Goal: Information Seeking & Learning: Learn about a topic

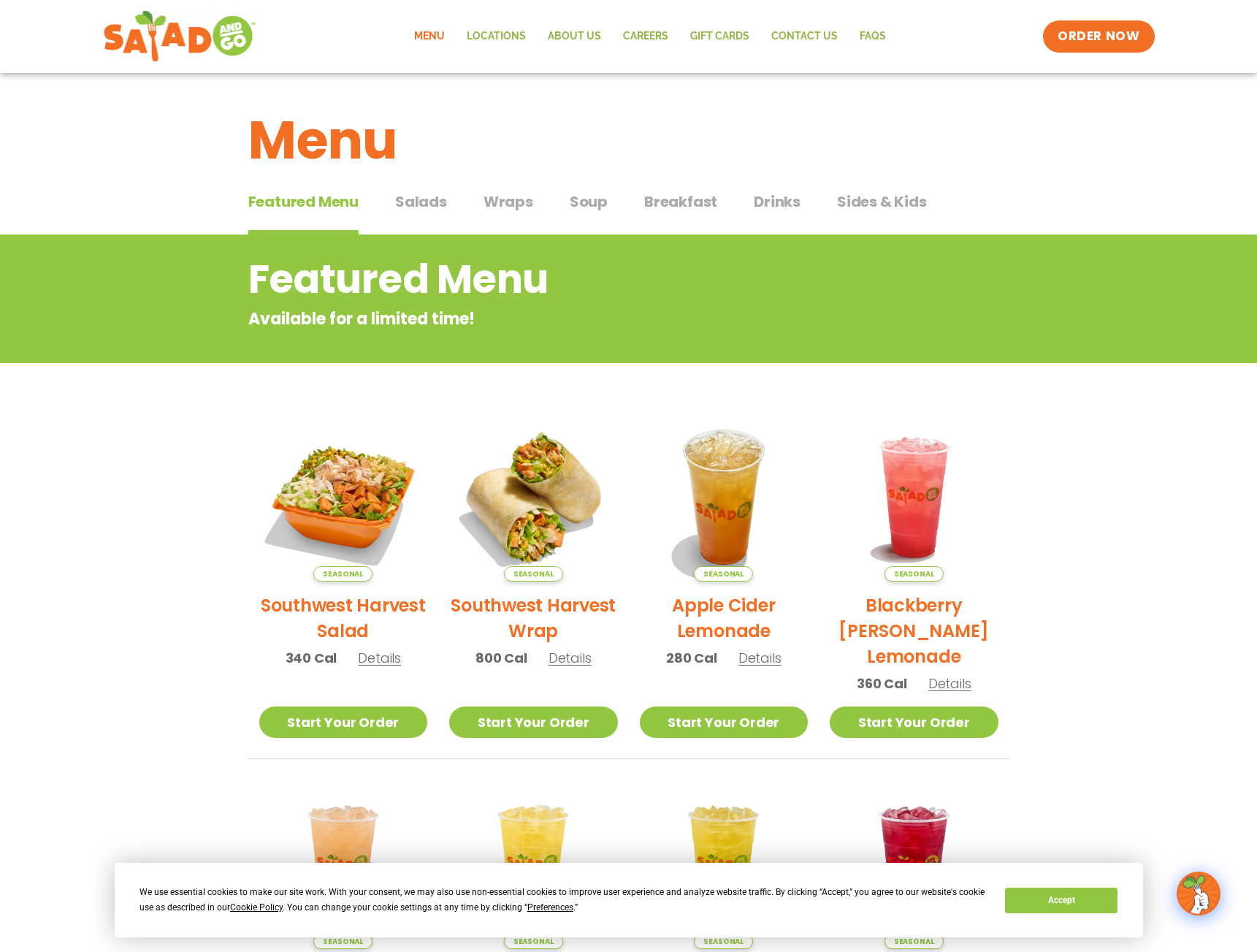
click at [901, 202] on span "Sides & Kids" at bounding box center [882, 201] width 90 height 22
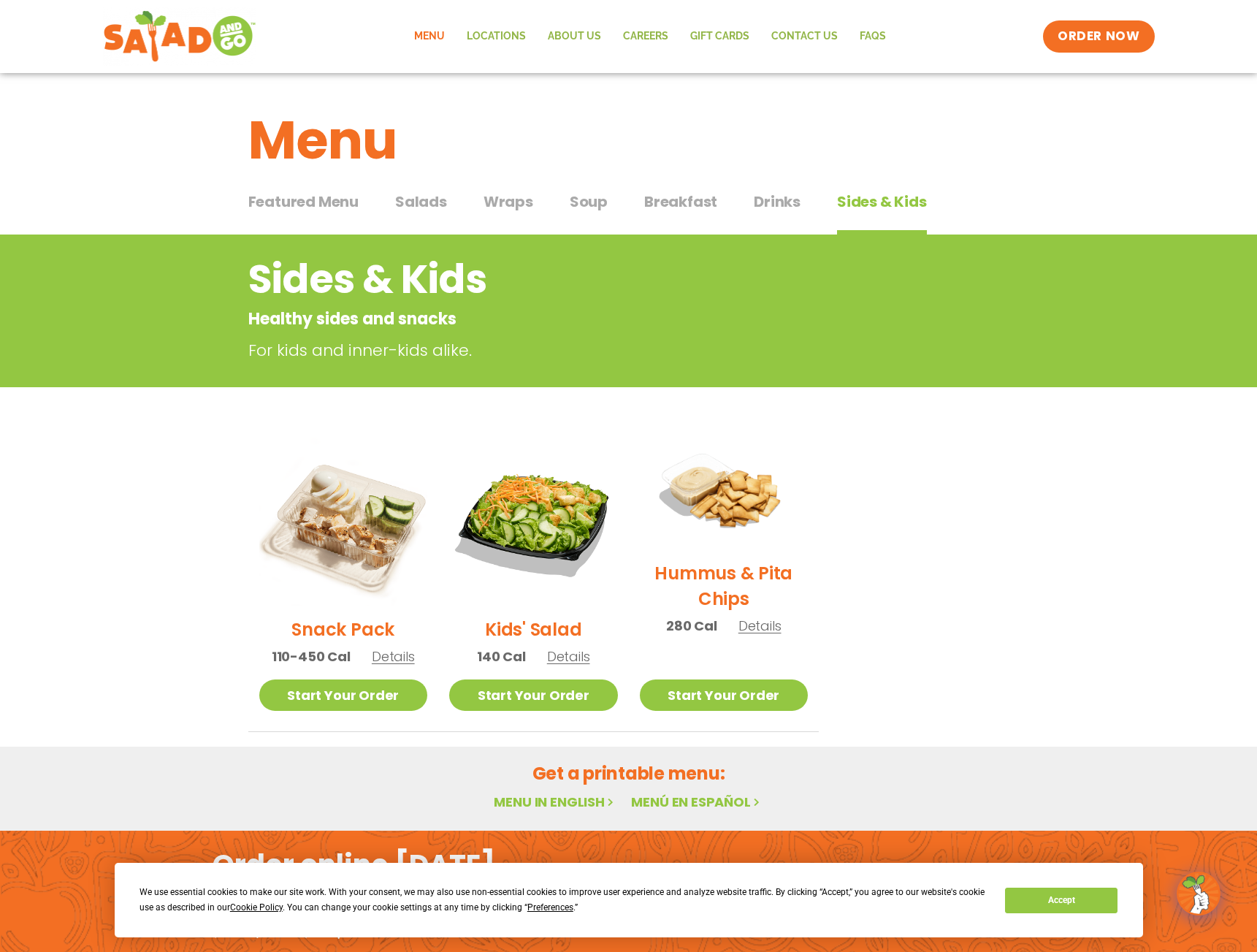
drag, startPoint x: 806, startPoint y: 203, endPoint x: 793, endPoint y: 204, distance: 13.0
click at [806, 203] on div "Featured Menu Featured Menu Salads Salads Wraps Wraps Soup Soup Breakfast Break…" at bounding box center [628, 210] width 761 height 50
click at [587, 203] on span "Soup" at bounding box center [588, 201] width 38 height 22
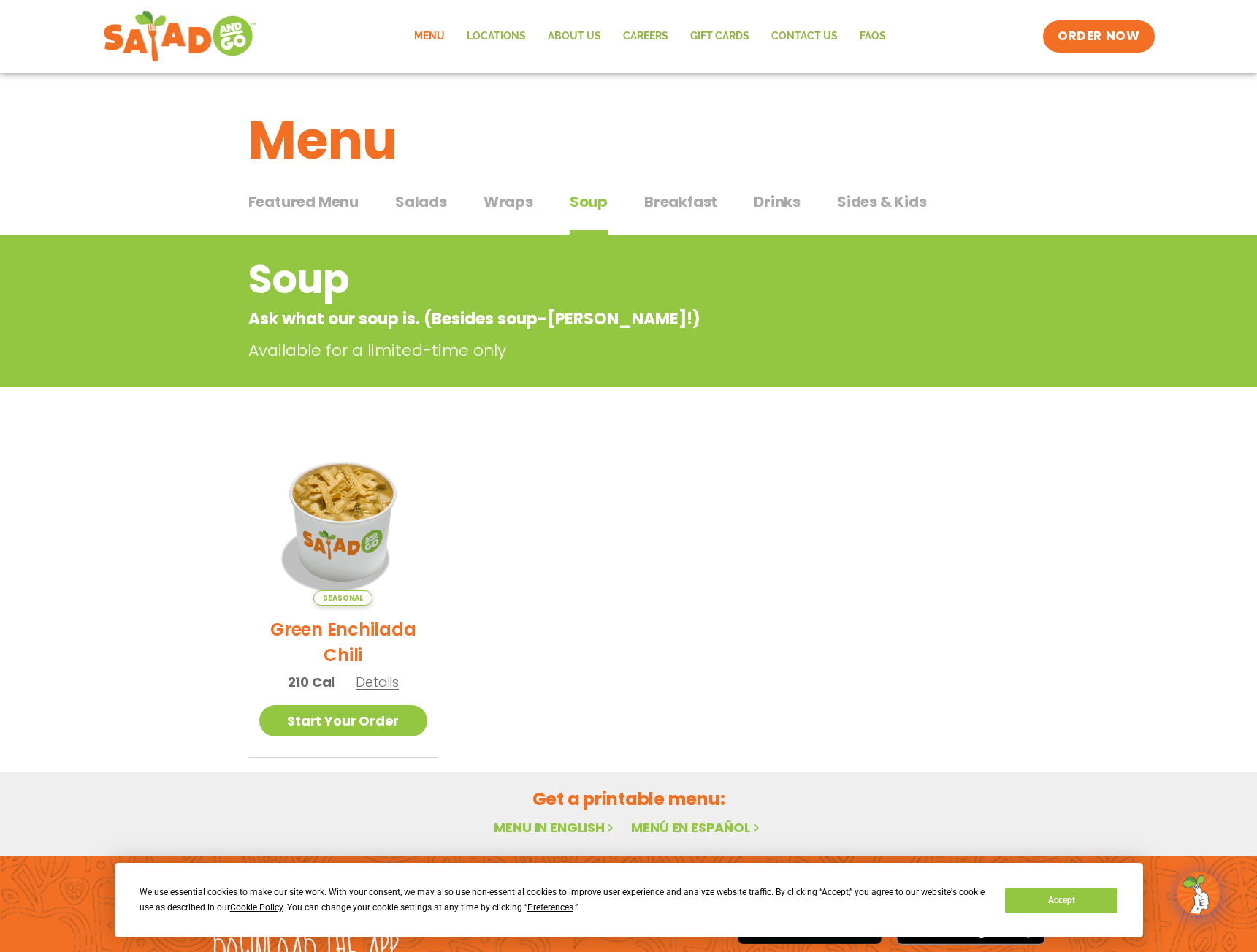
click at [483, 199] on span "Wraps" at bounding box center [508, 201] width 50 height 22
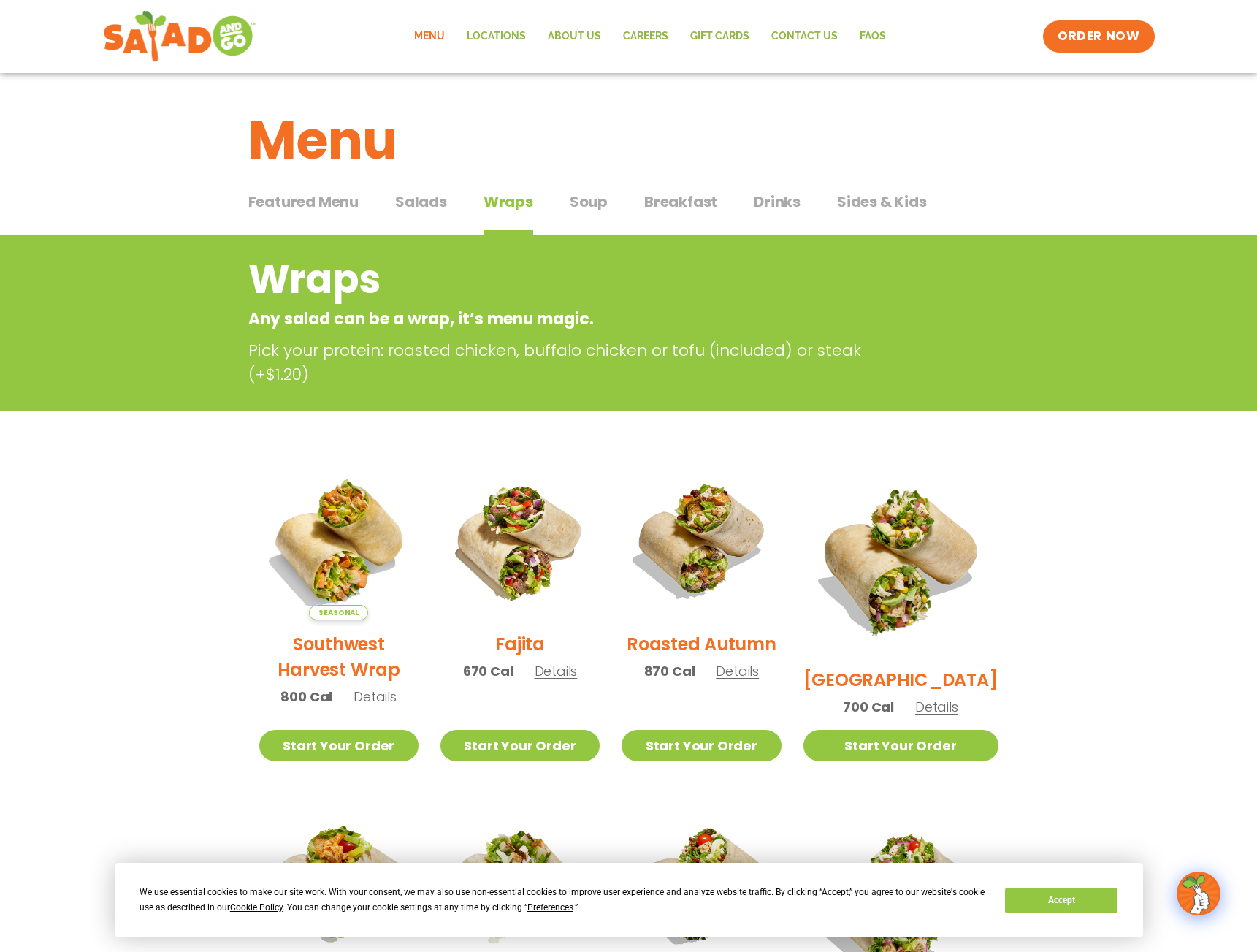
click at [450, 200] on div "Featured Menu Featured Menu Salads Salads Wraps Wraps Soup Soup Breakfast Break…" at bounding box center [628, 210] width 761 height 50
click at [442, 200] on span "Salads" at bounding box center [421, 201] width 52 height 22
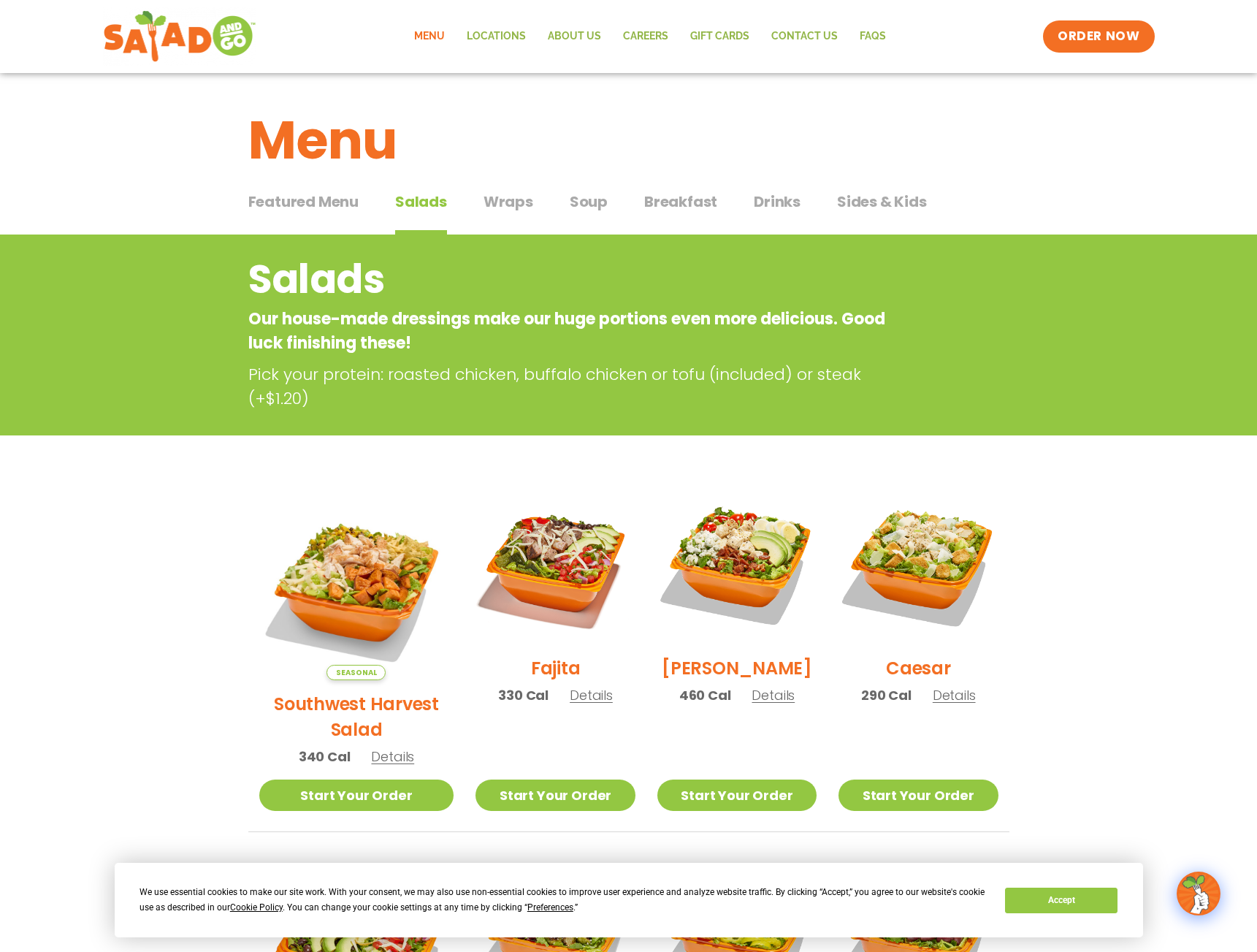
click at [316, 206] on span "Featured Menu" at bounding box center [303, 201] width 111 height 22
